Goal: Obtain resource: Obtain resource

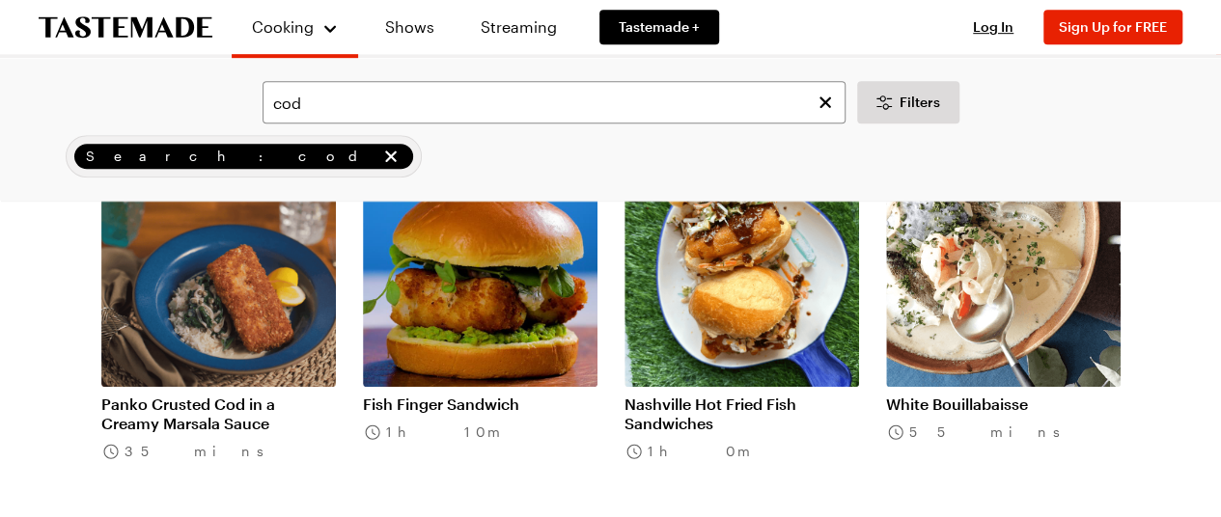
scroll to position [193, 0]
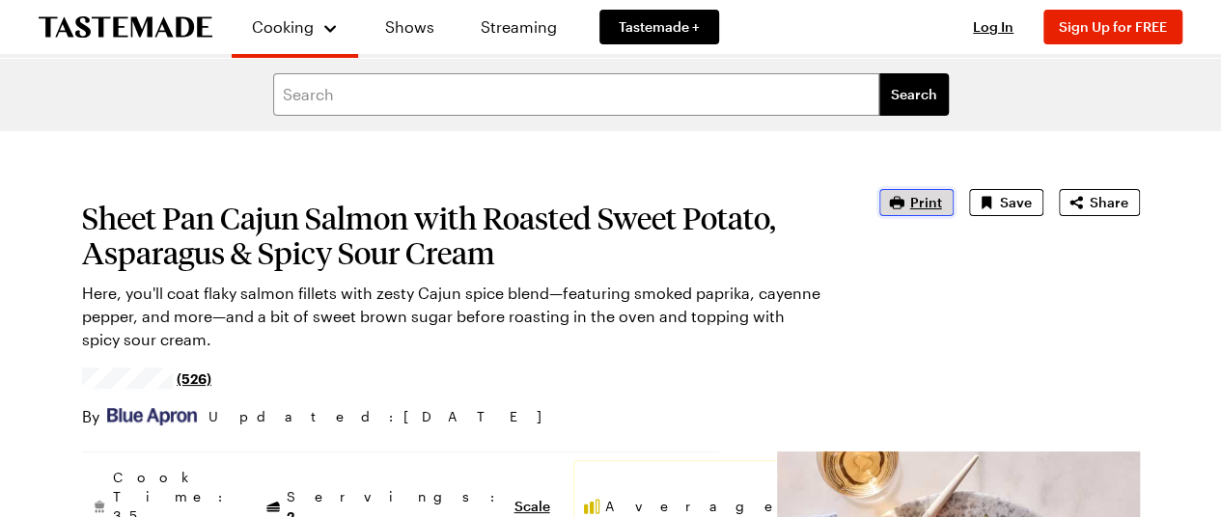
click at [887, 212] on icon "button" at bounding box center [896, 202] width 19 height 19
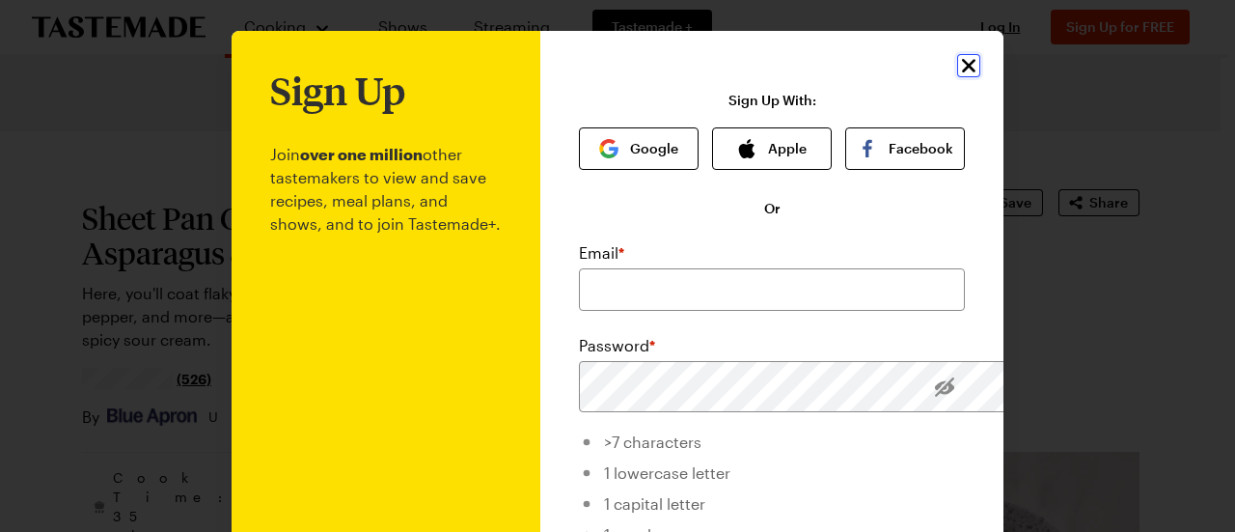
click at [980, 77] on icon "Close" at bounding box center [968, 65] width 23 height 23
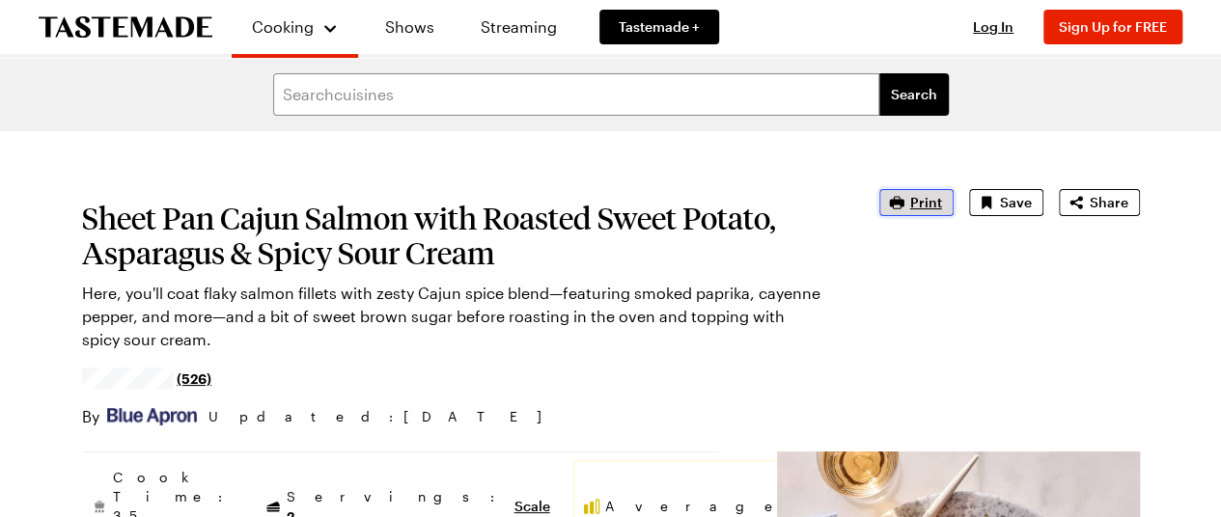
click at [910, 212] on span "Print" at bounding box center [926, 202] width 32 height 19
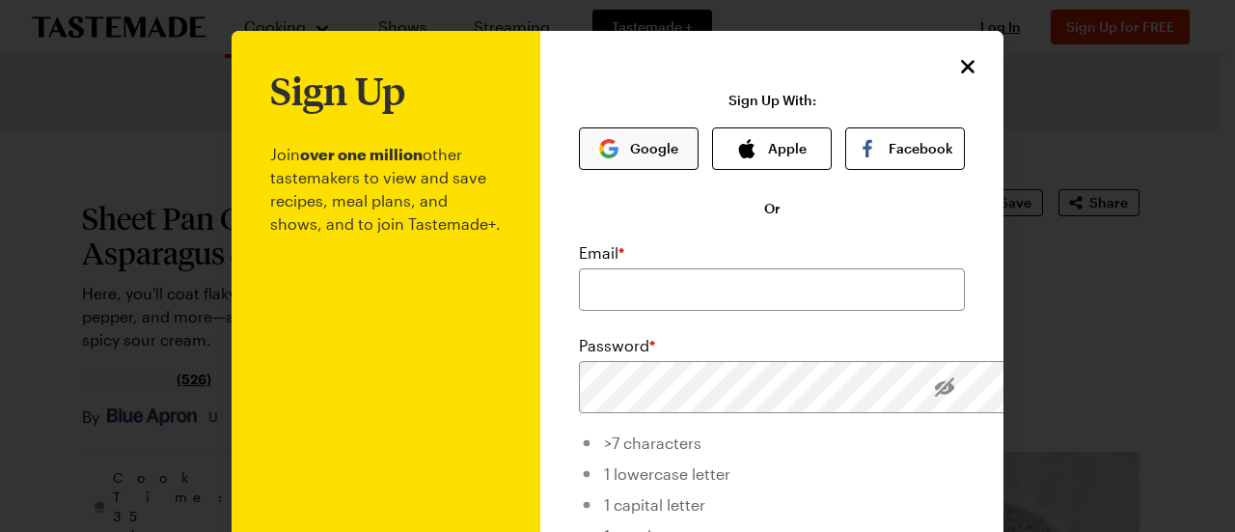
click at [670, 170] on button "Google" at bounding box center [639, 148] width 120 height 42
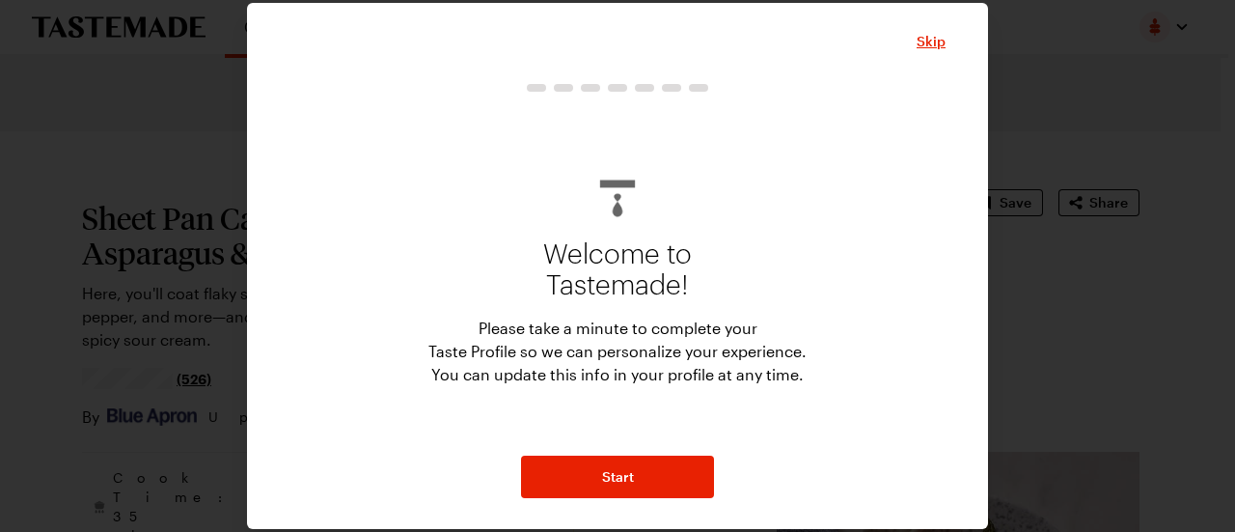
scroll to position [41, 0]
click at [946, 32] on span "Skip" at bounding box center [931, 41] width 29 height 19
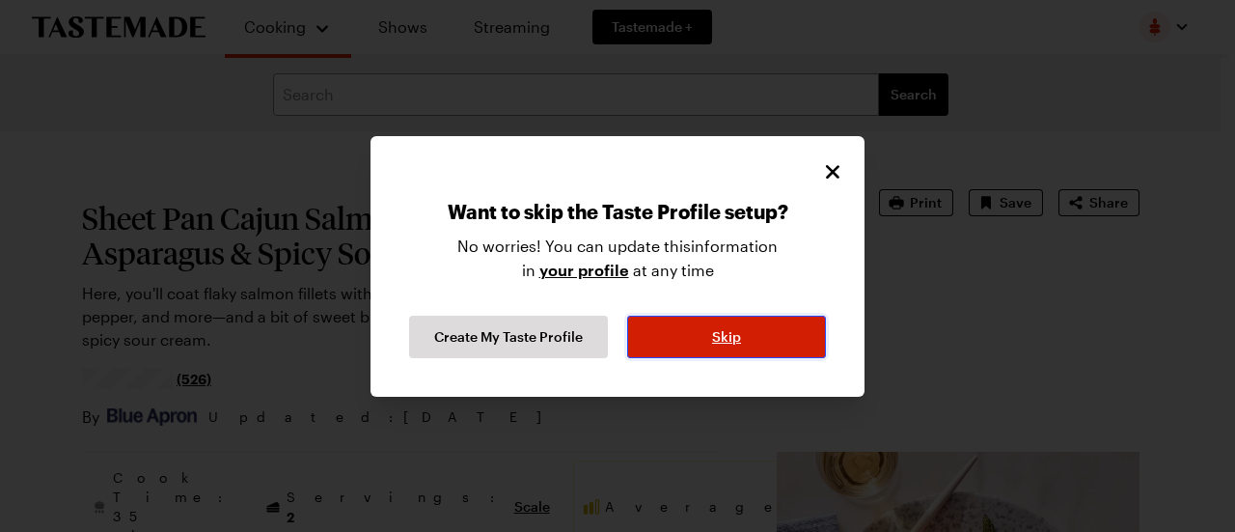
click at [741, 346] on span "Skip" at bounding box center [726, 336] width 29 height 19
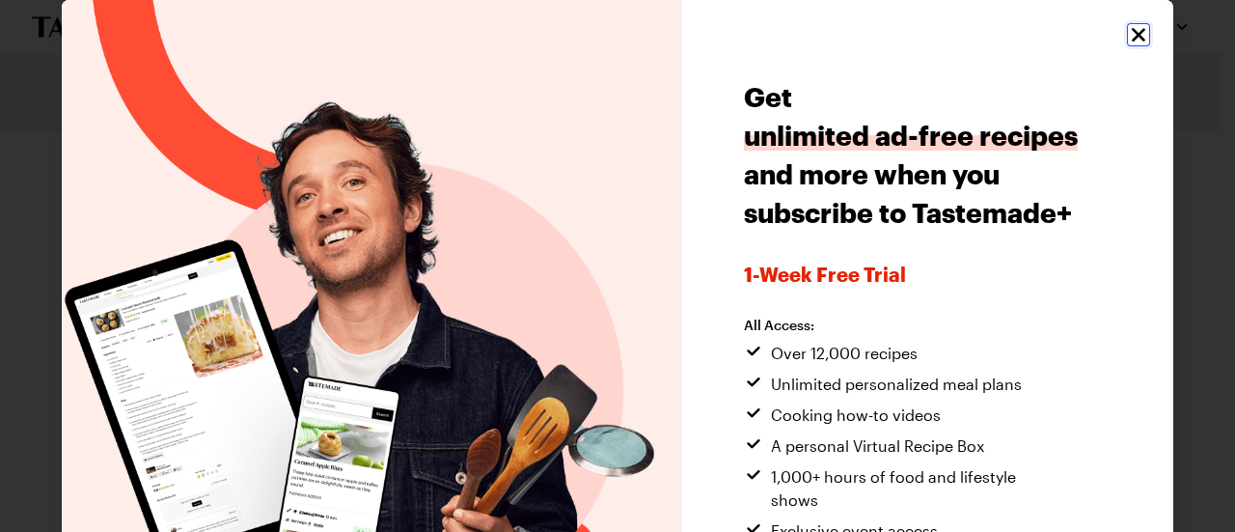
click at [1127, 46] on icon "Close" at bounding box center [1138, 34] width 23 height 23
type textarea "x"
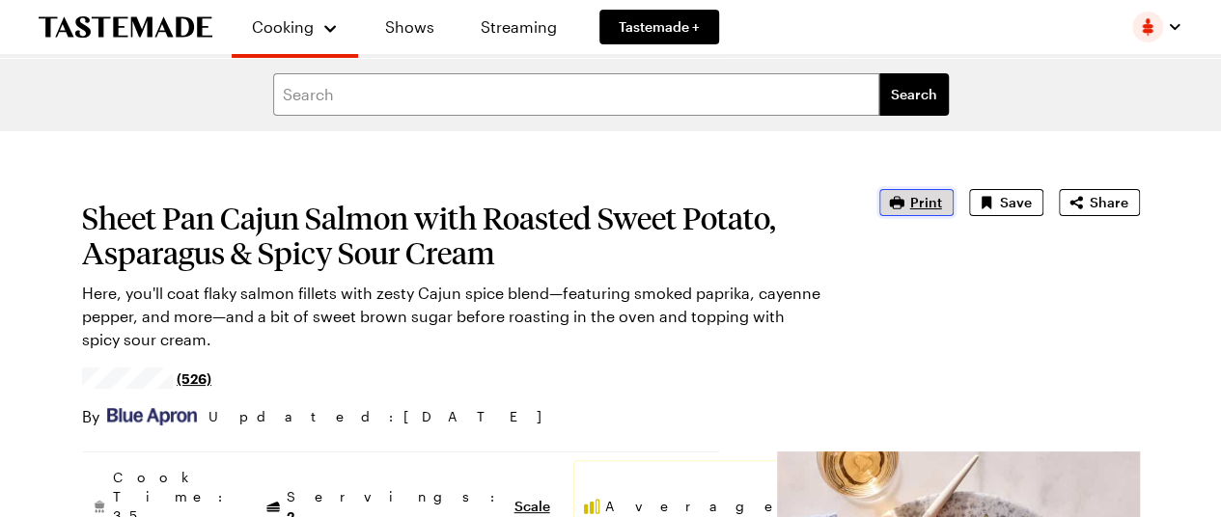
click at [910, 212] on span "Print" at bounding box center [926, 202] width 32 height 19
